Goal: Information Seeking & Learning: Learn about a topic

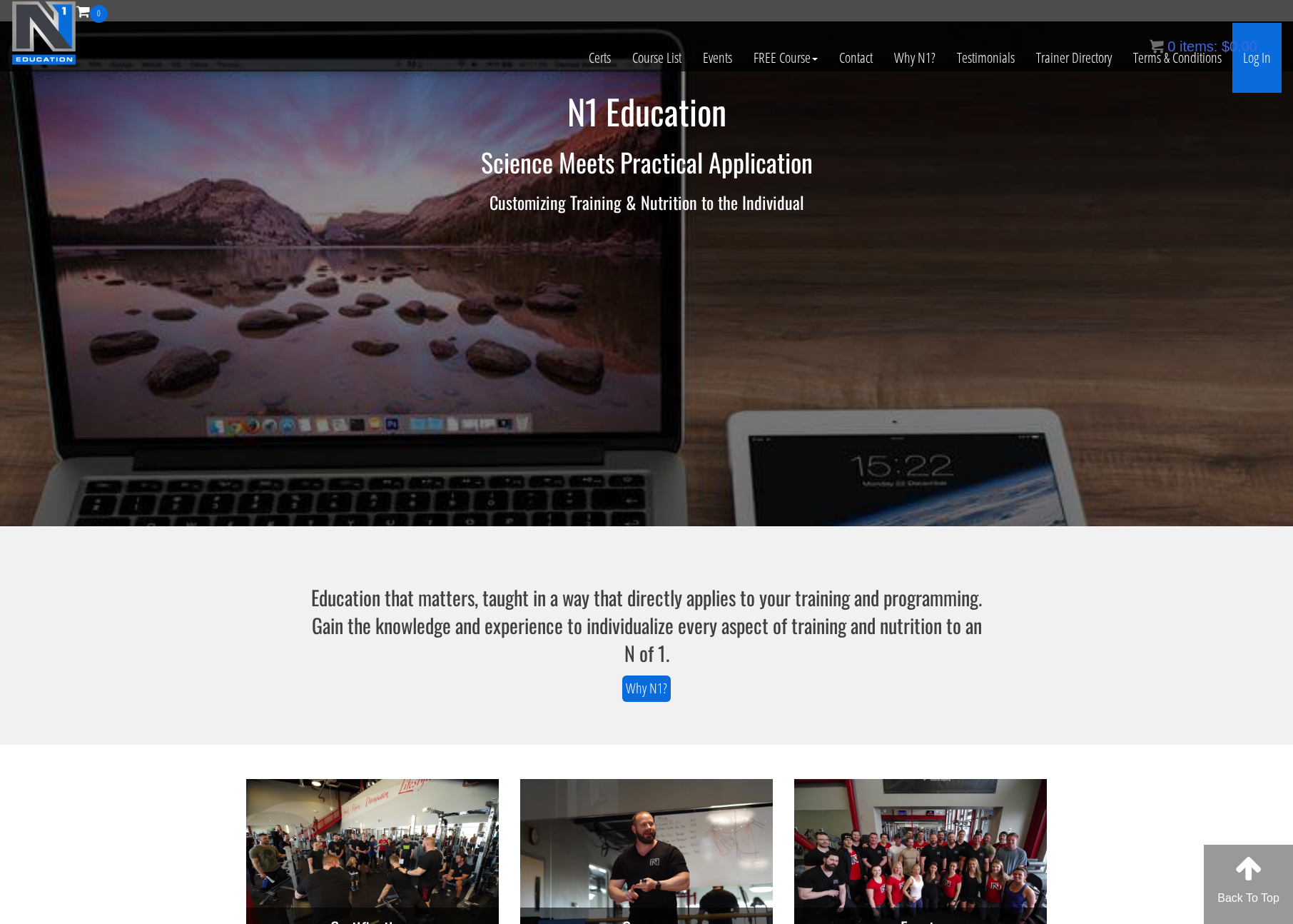
drag, startPoint x: 1255, startPoint y: 65, endPoint x: 1261, endPoint y: 73, distance: 10.0
click at [1255, 65] on link "Log In" at bounding box center [1257, 58] width 49 height 70
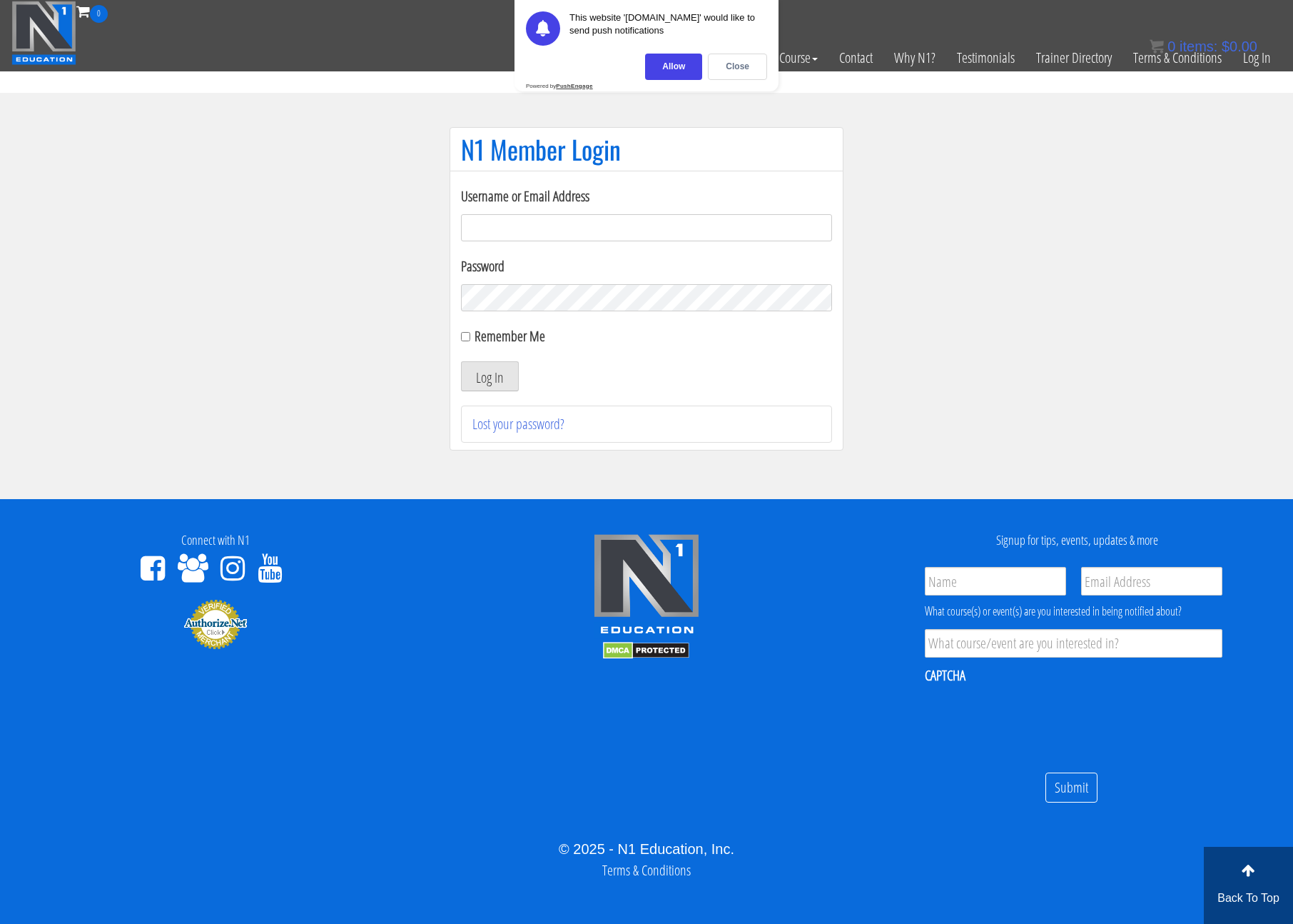
type input "[PERSON_NAME][EMAIL_ADDRESS][DOMAIN_NAME]"
click at [493, 335] on label "Remember Me" at bounding box center [509, 335] width 70 height 19
click at [470, 335] on input "Remember Me" at bounding box center [465, 336] width 9 height 9
checkbox input "true"
click at [511, 387] on button "Log In" at bounding box center [490, 376] width 58 height 30
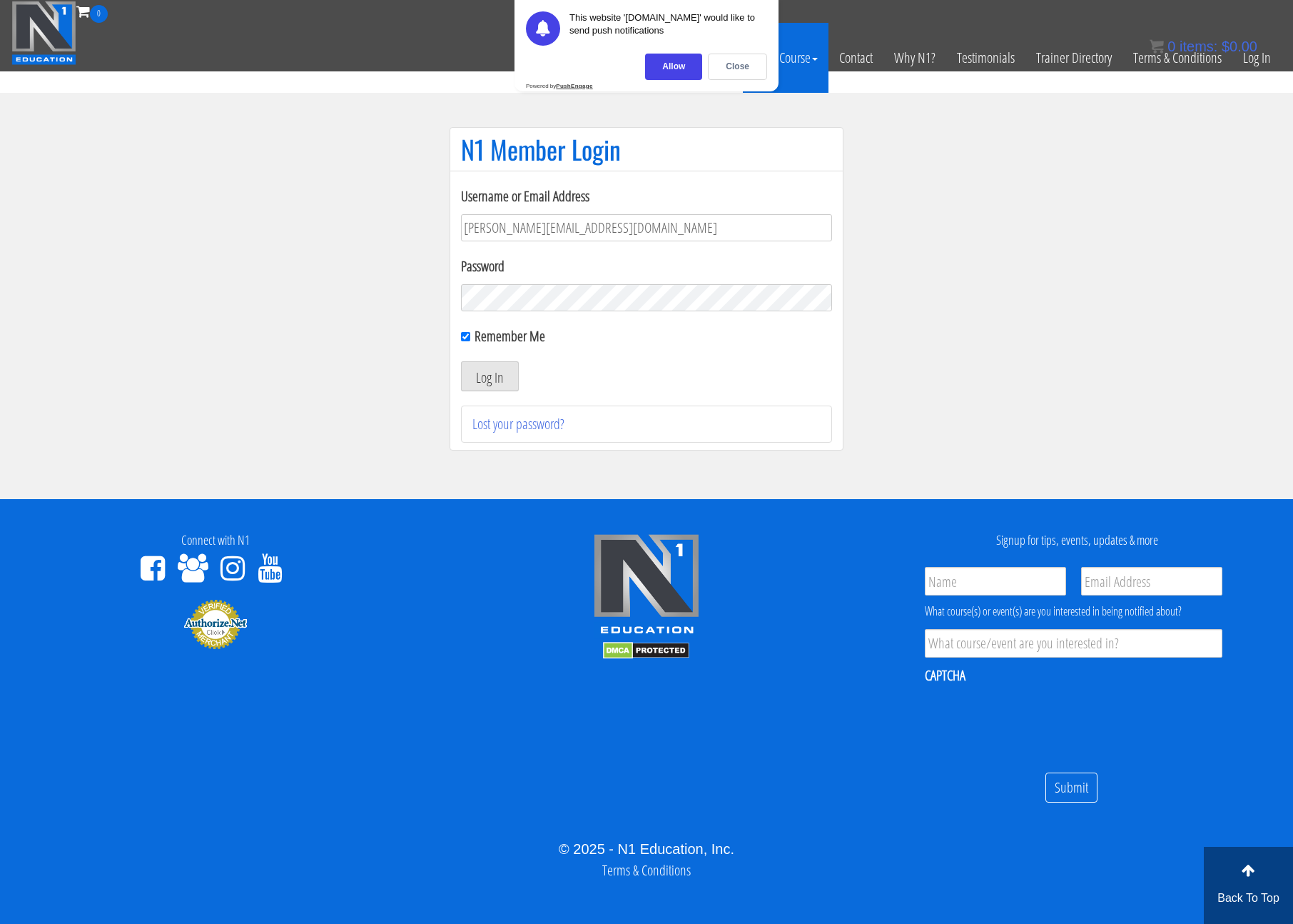
click at [752, 67] on div "Close" at bounding box center [738, 67] width 60 height 26
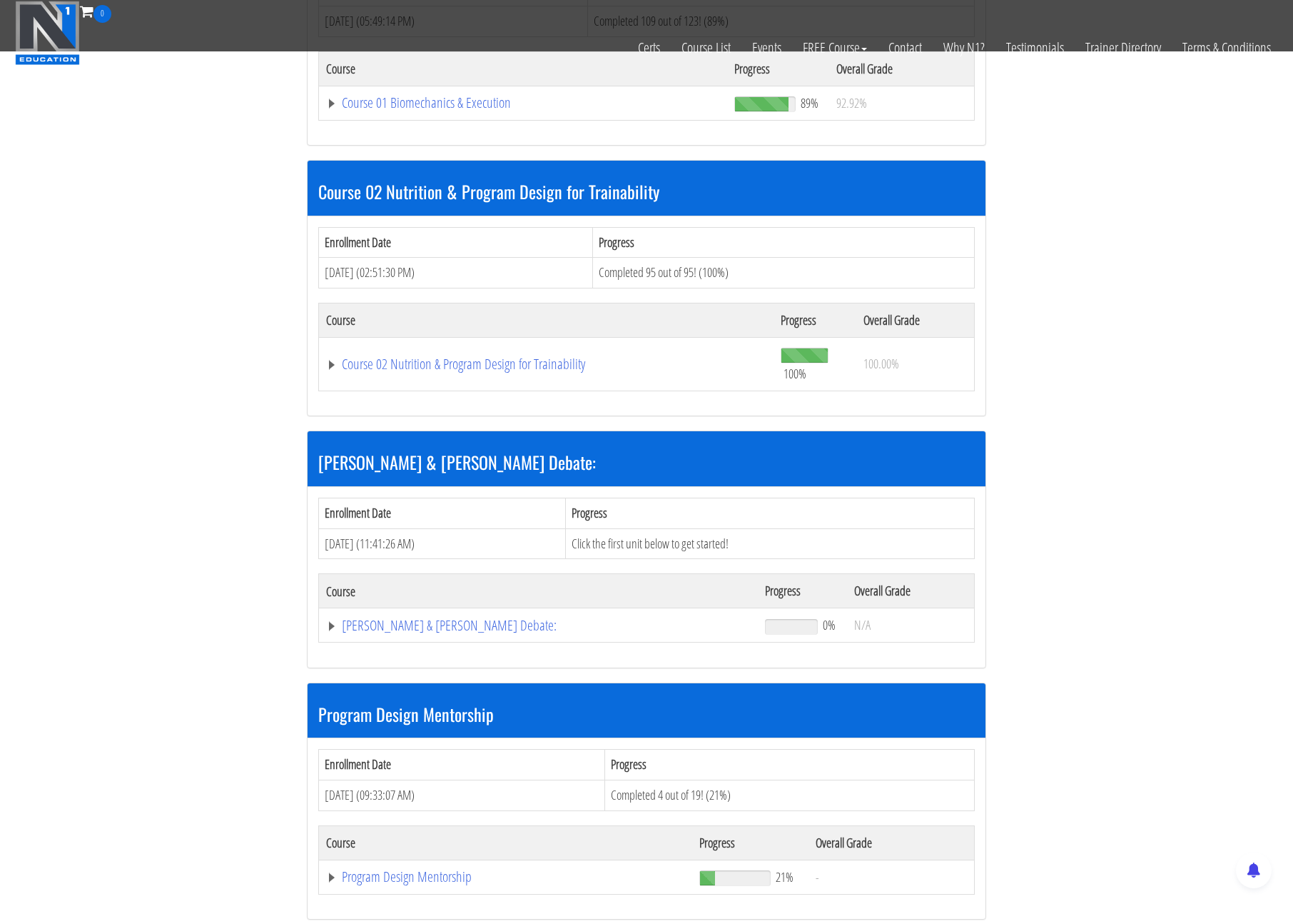
scroll to position [578, 0]
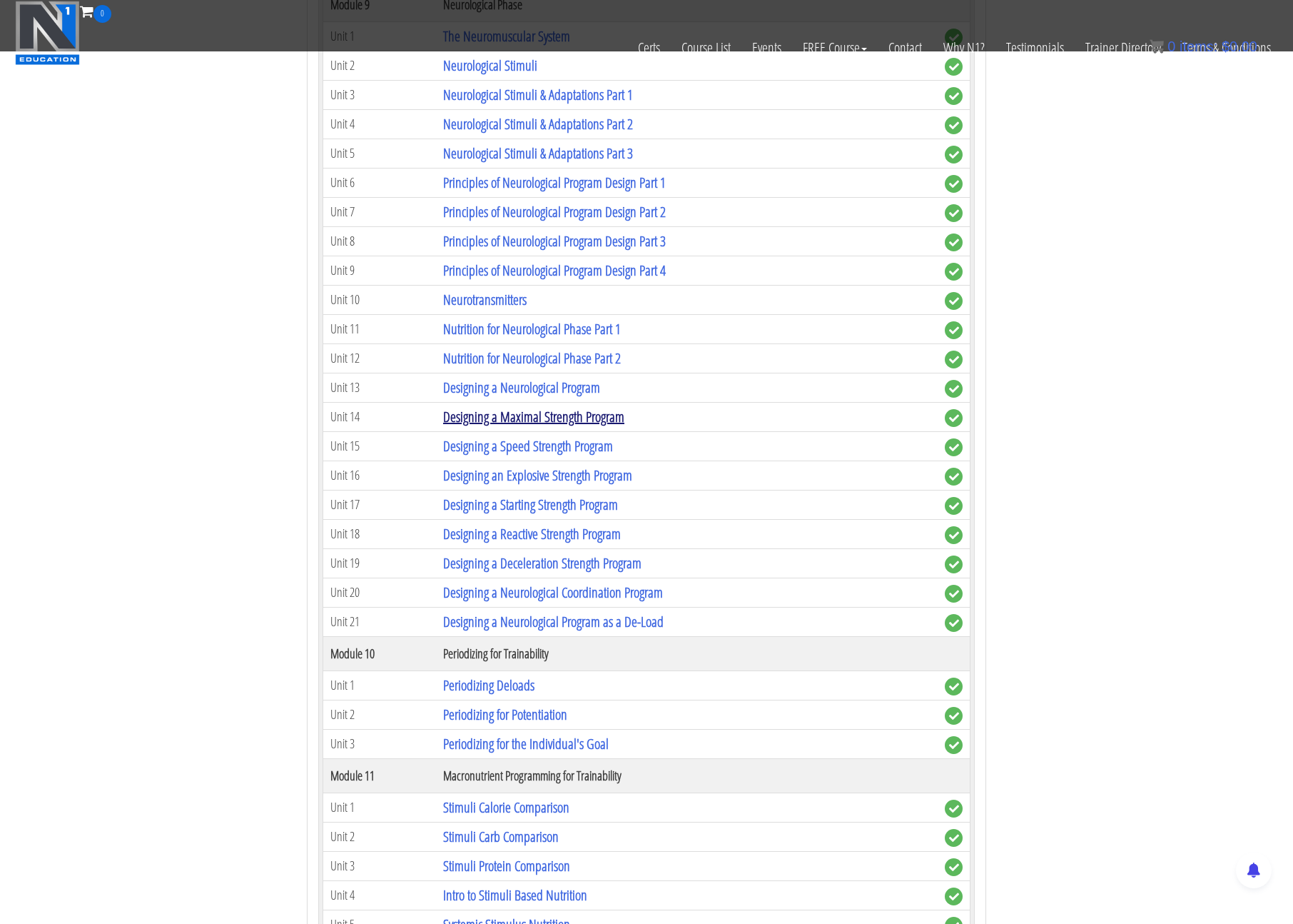
scroll to position [3111, 0]
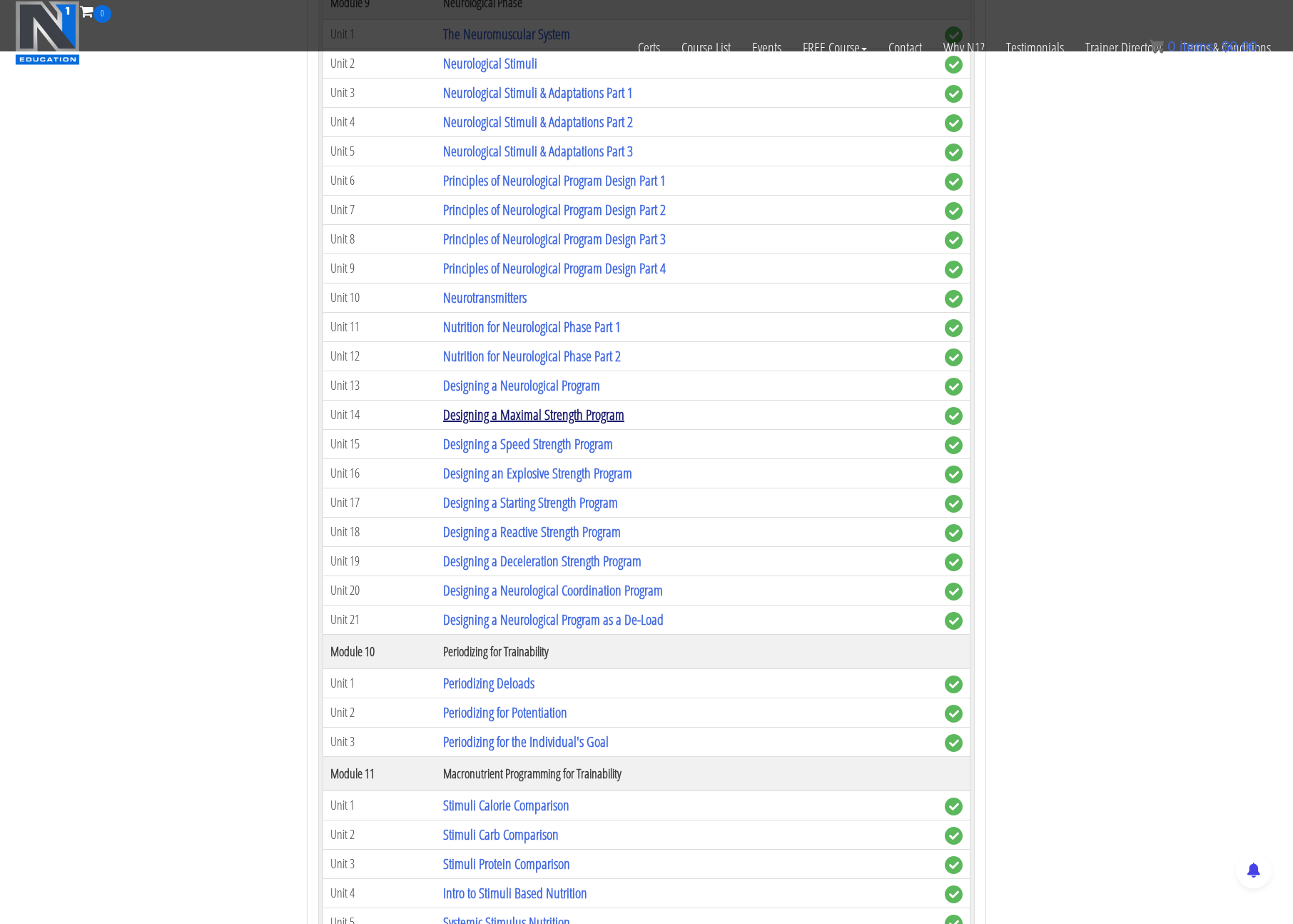
click at [571, 417] on link "Designing a Maximal Strength Program" at bounding box center [533, 414] width 181 height 19
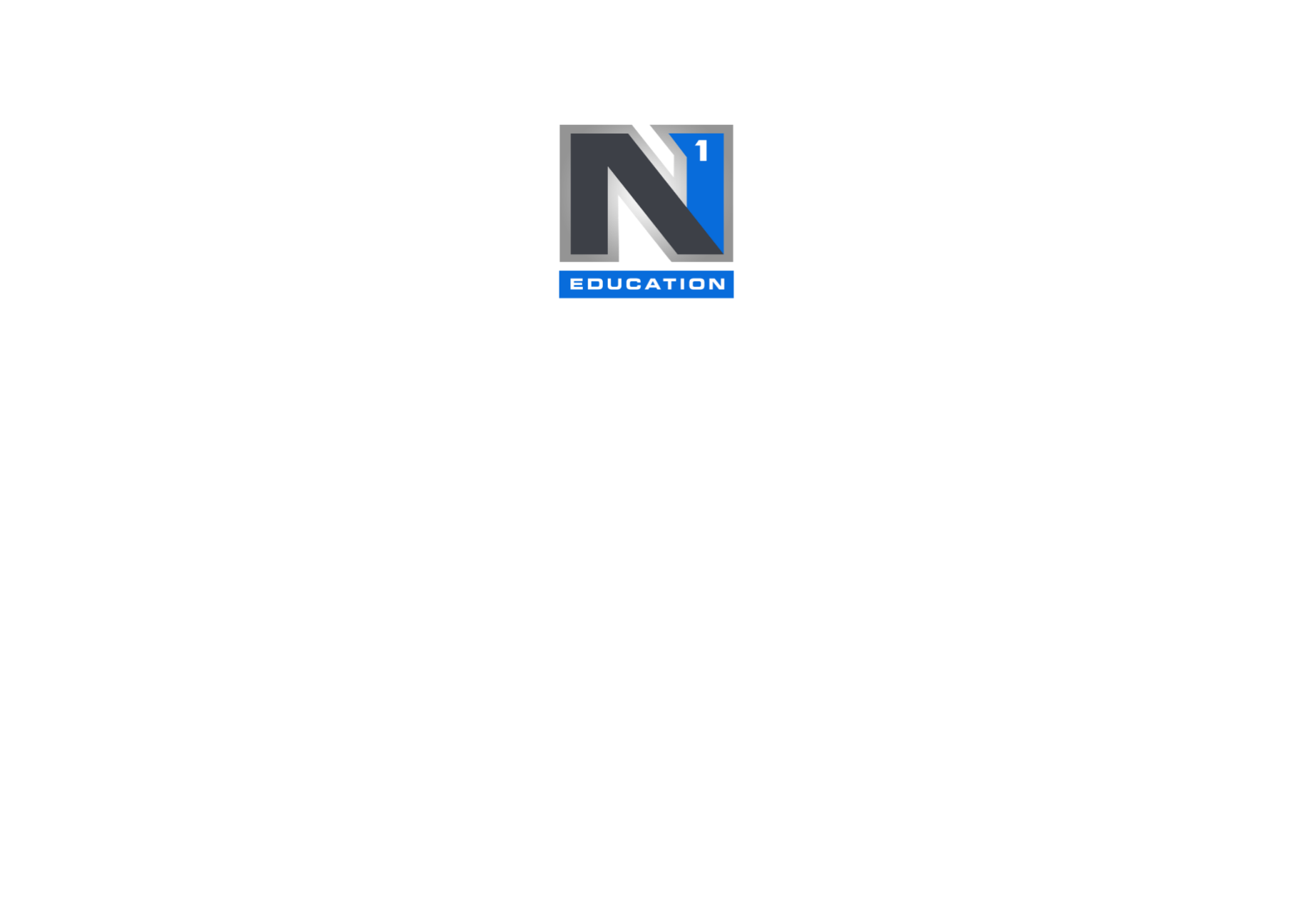
scroll to position [1554, 0]
